Goal: Transaction & Acquisition: Purchase product/service

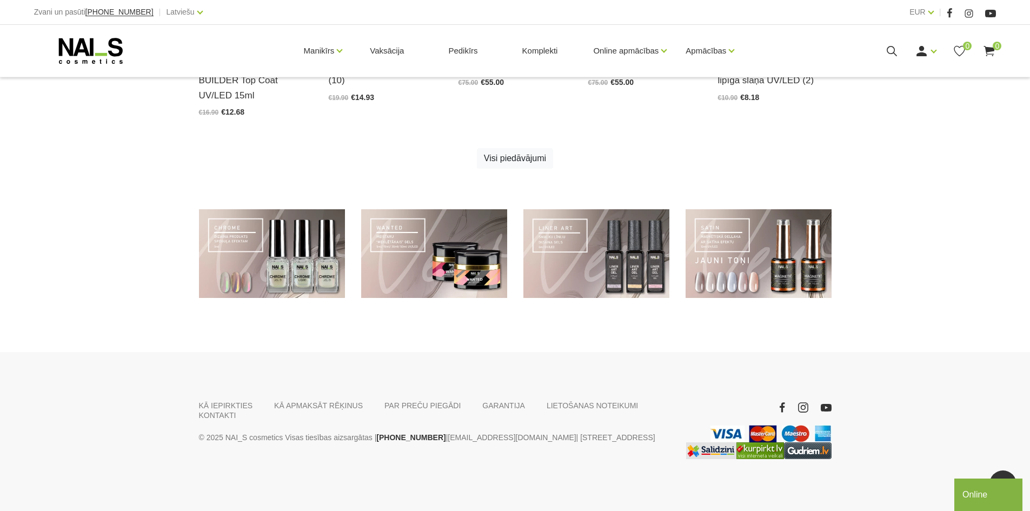
scroll to position [764, 0]
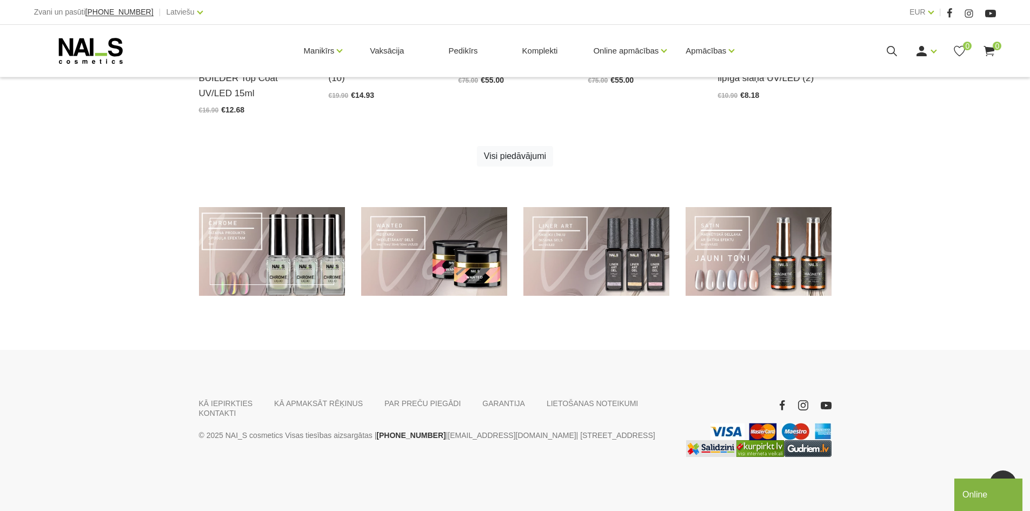
click at [287, 262] on link at bounding box center [272, 251] width 146 height 89
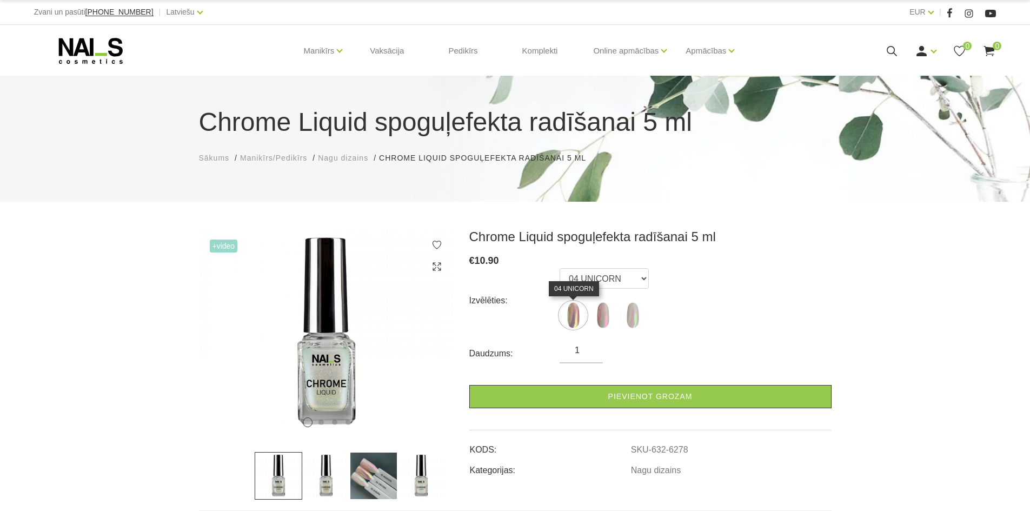
click at [571, 321] on img at bounding box center [572, 315] width 27 height 27
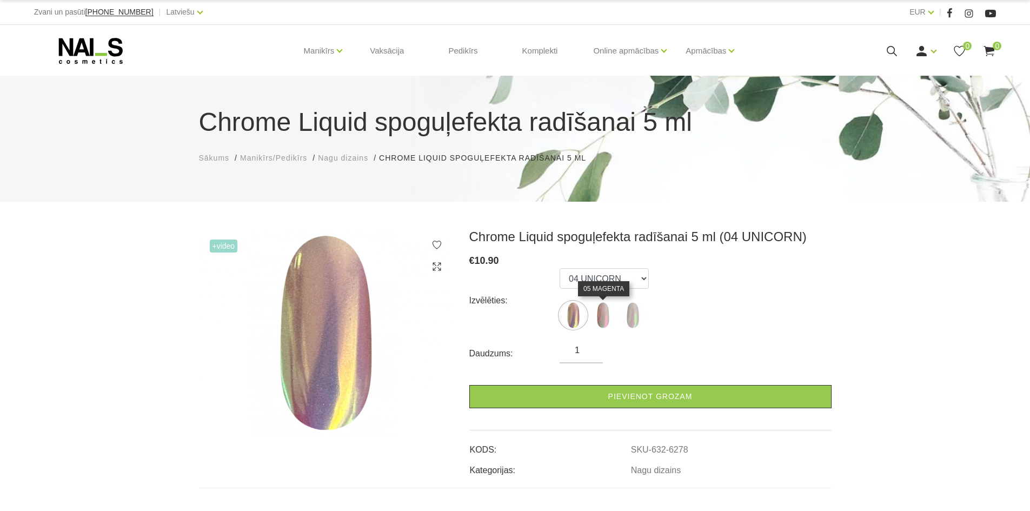
click at [594, 315] on img at bounding box center [602, 315] width 27 height 27
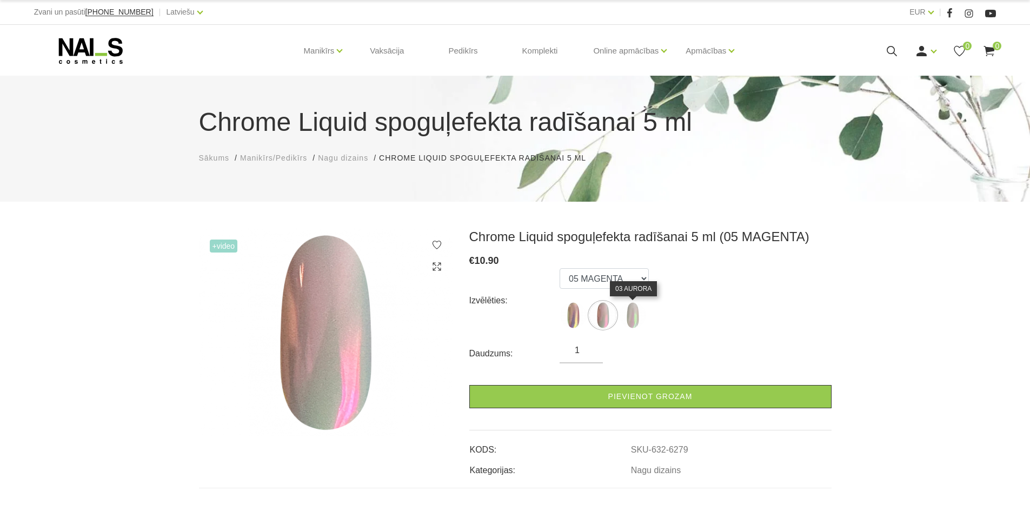
click at [632, 319] on img at bounding box center [632, 315] width 27 height 27
select select "6280"
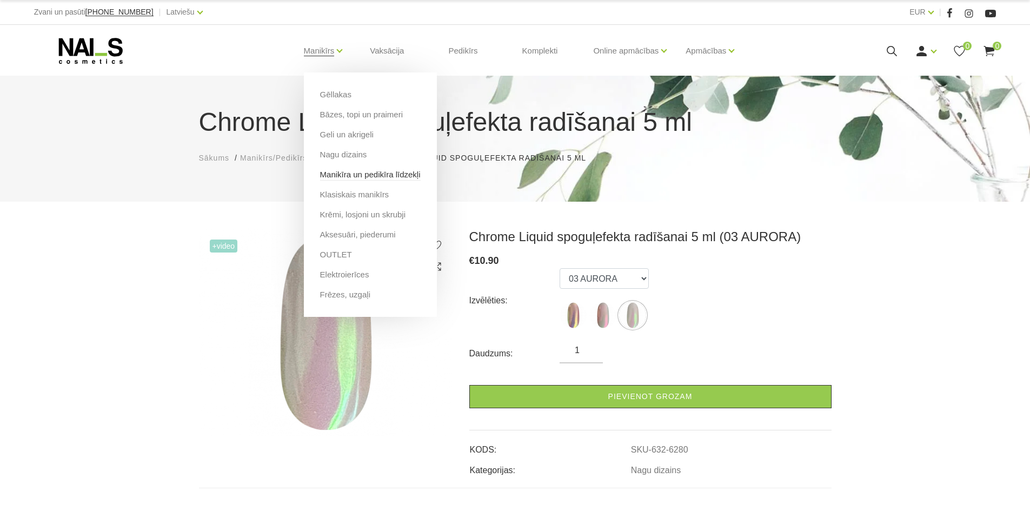
click at [361, 176] on link "Manikīra un pedikīra līdzekļi" at bounding box center [370, 175] width 101 height 12
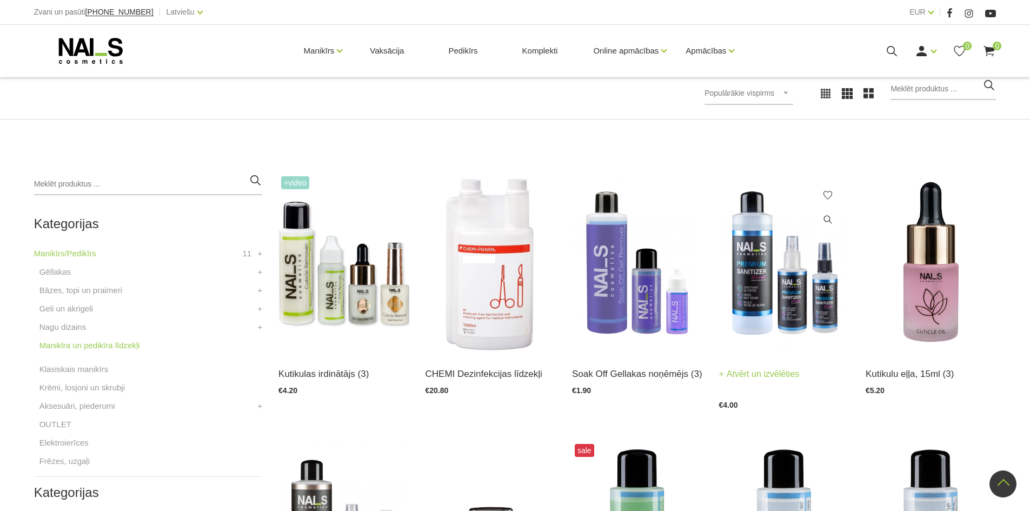
scroll to position [108, 0]
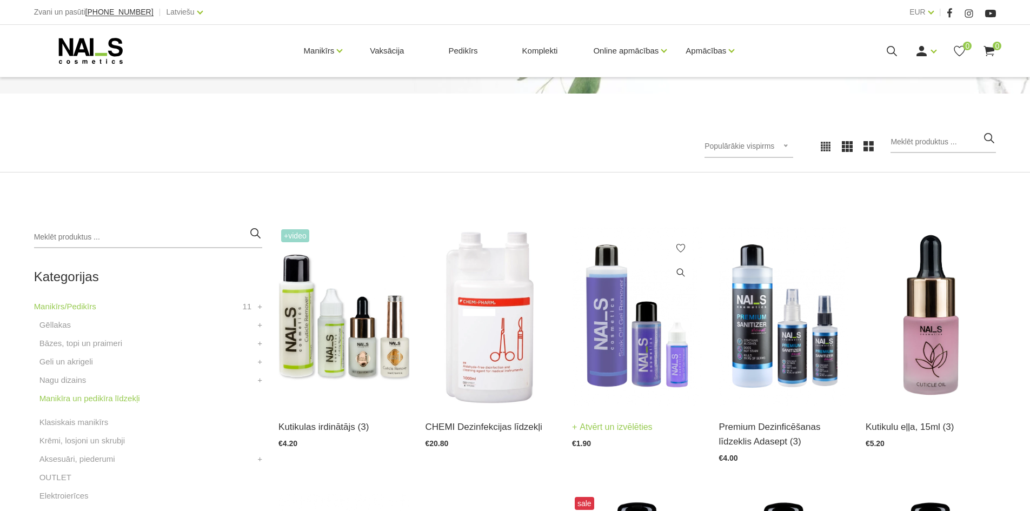
click at [607, 349] on img at bounding box center [637, 315] width 130 height 179
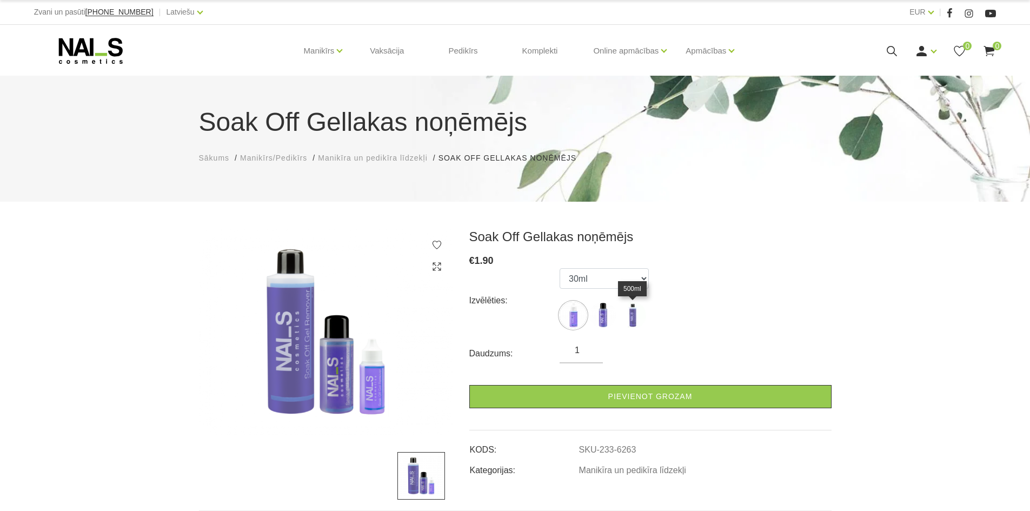
click at [637, 318] on img at bounding box center [632, 315] width 27 height 27
select select "452"
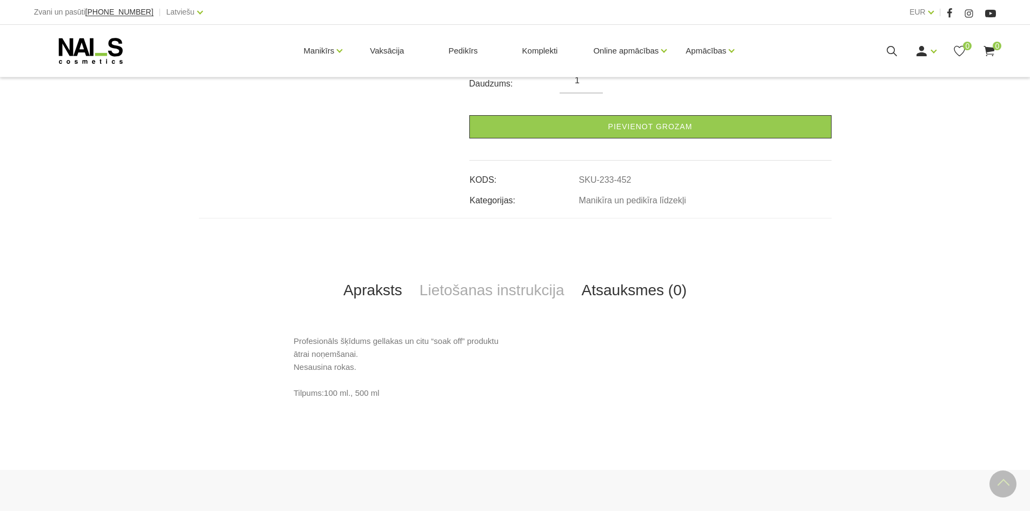
scroll to position [270, 0]
